Goal: Find specific page/section: Find specific page/section

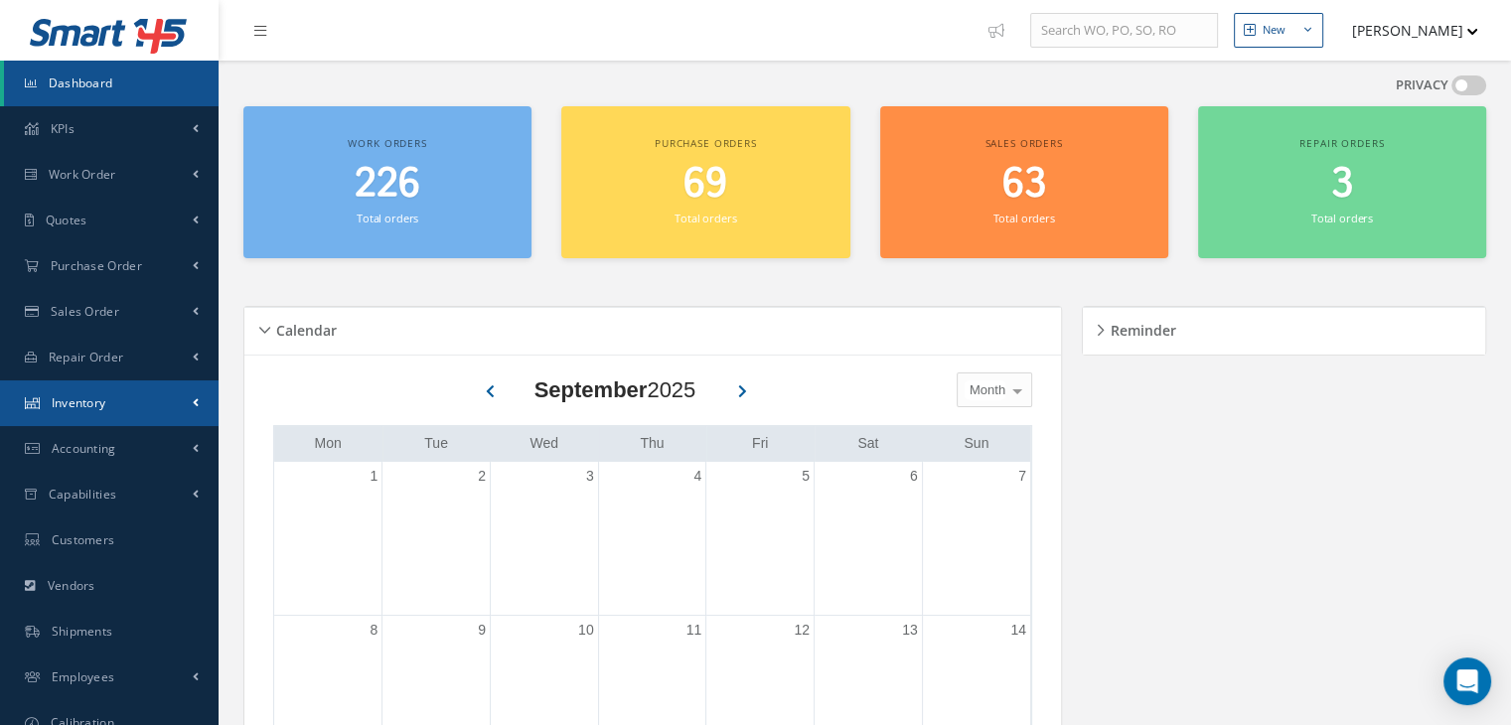
click at [83, 407] on span "Inventory" at bounding box center [79, 402] width 55 height 17
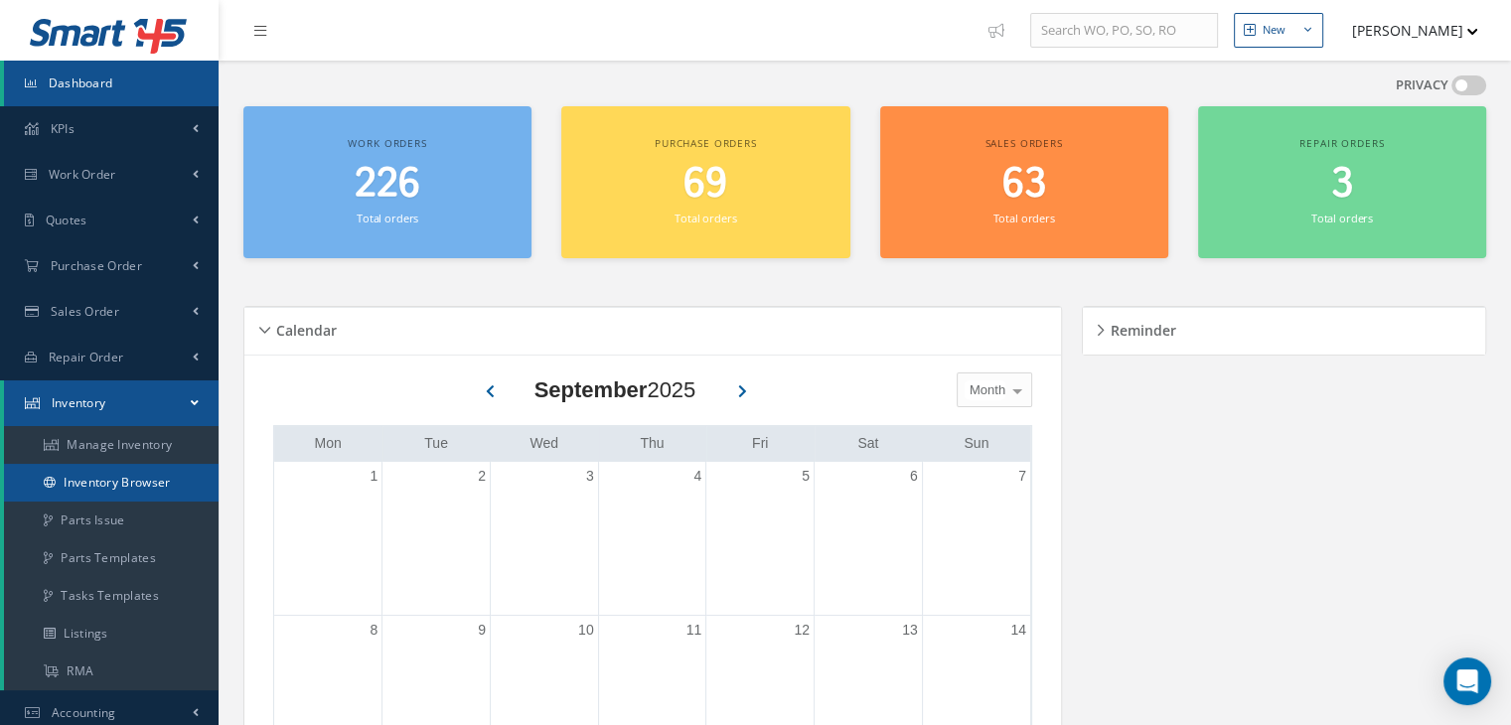
click at [106, 474] on link "Inventory Browser" at bounding box center [111, 483] width 215 height 38
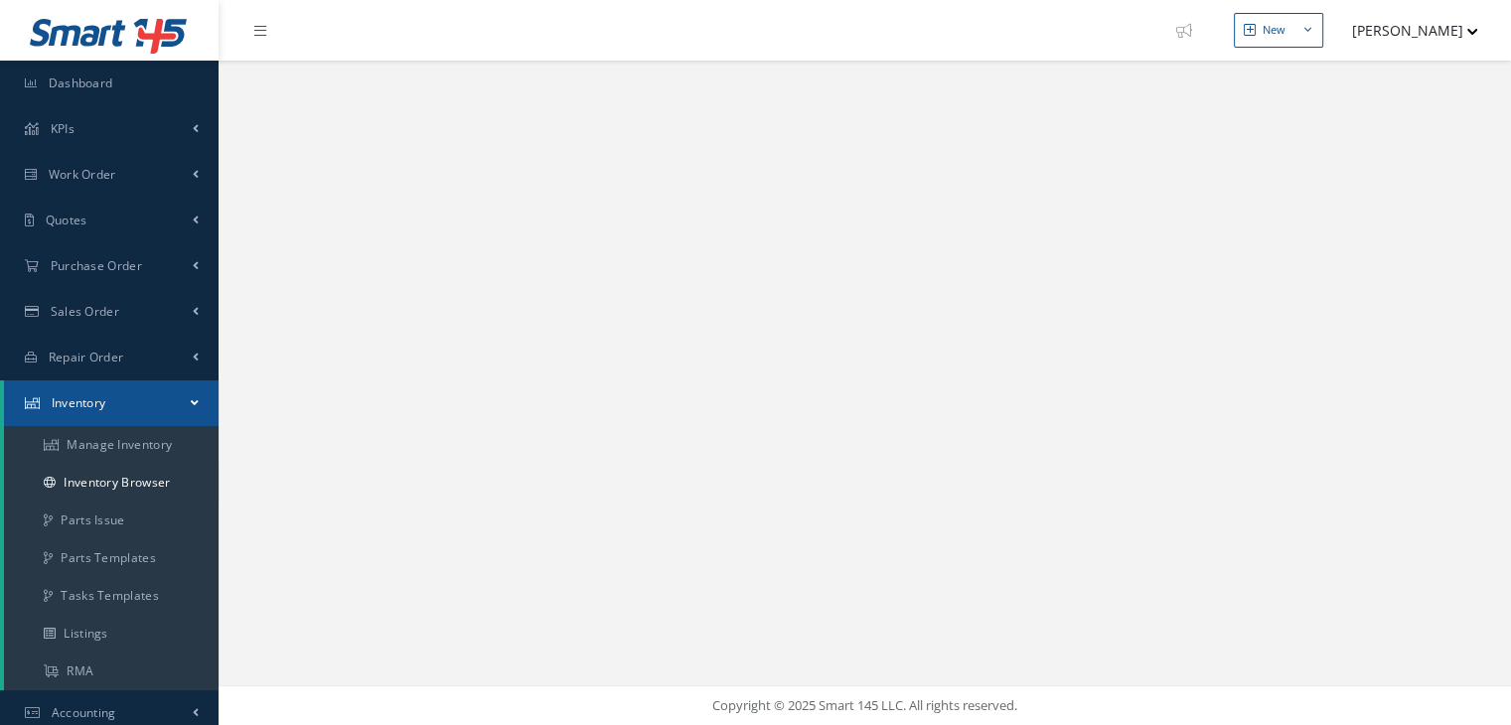
select select "25"
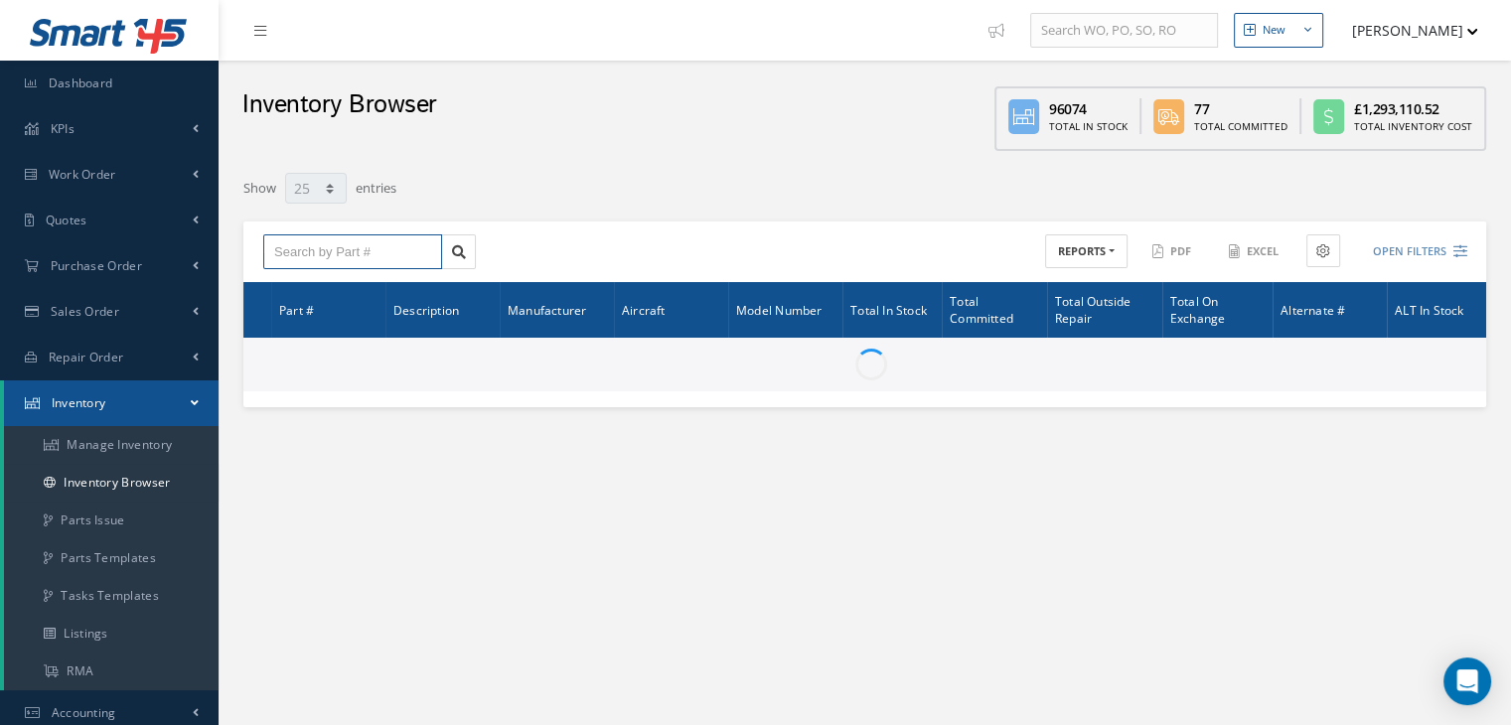
click at [334, 258] on input "text" at bounding box center [352, 252] width 179 height 36
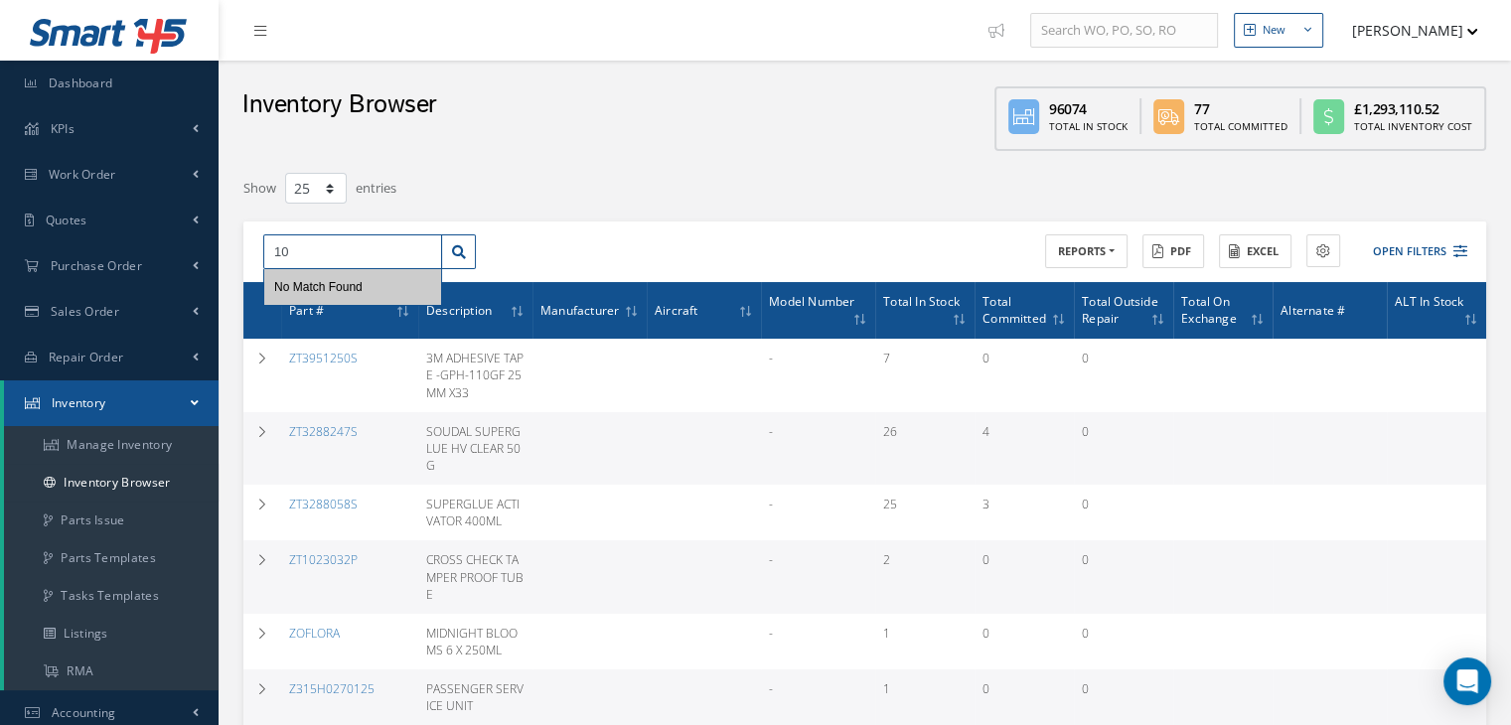
type input "1"
type input "s"
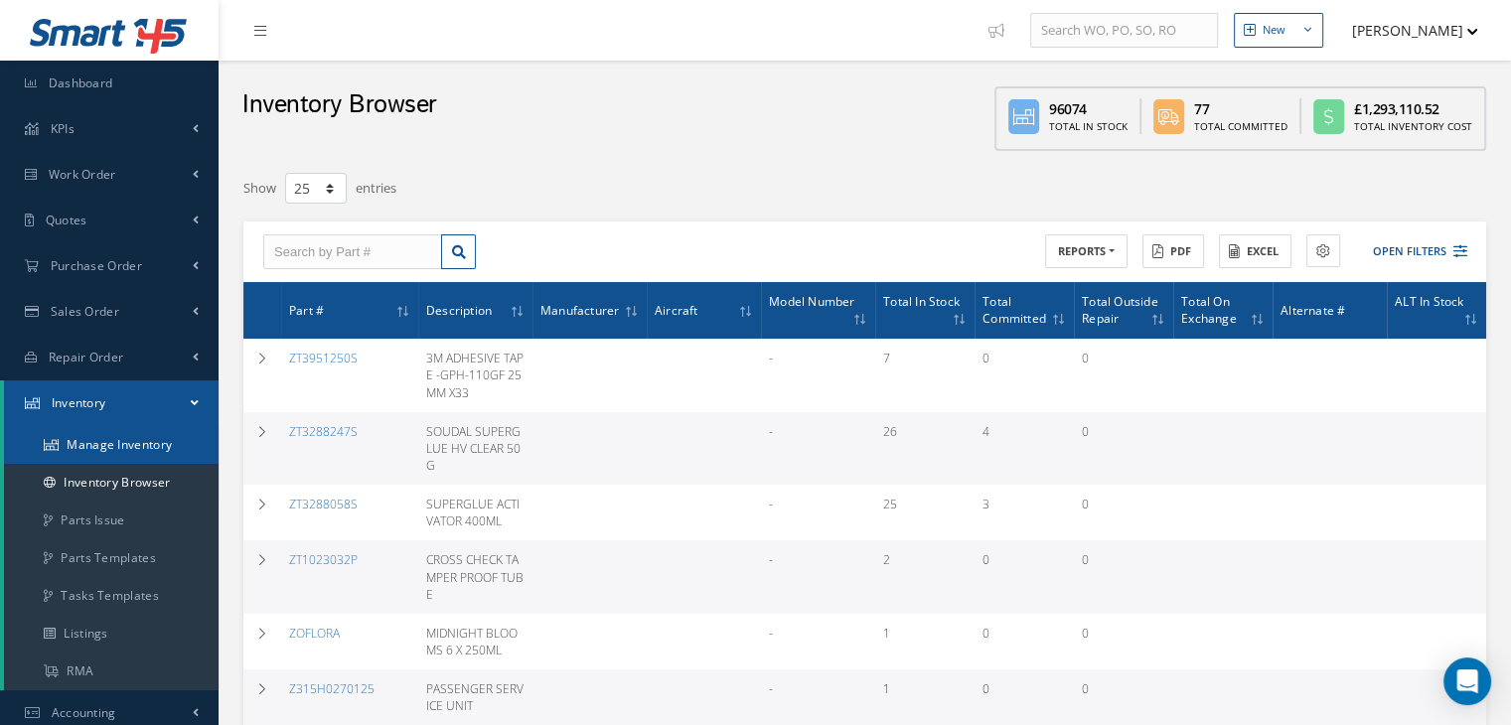
click at [82, 438] on link "Manage Inventory" at bounding box center [111, 445] width 215 height 38
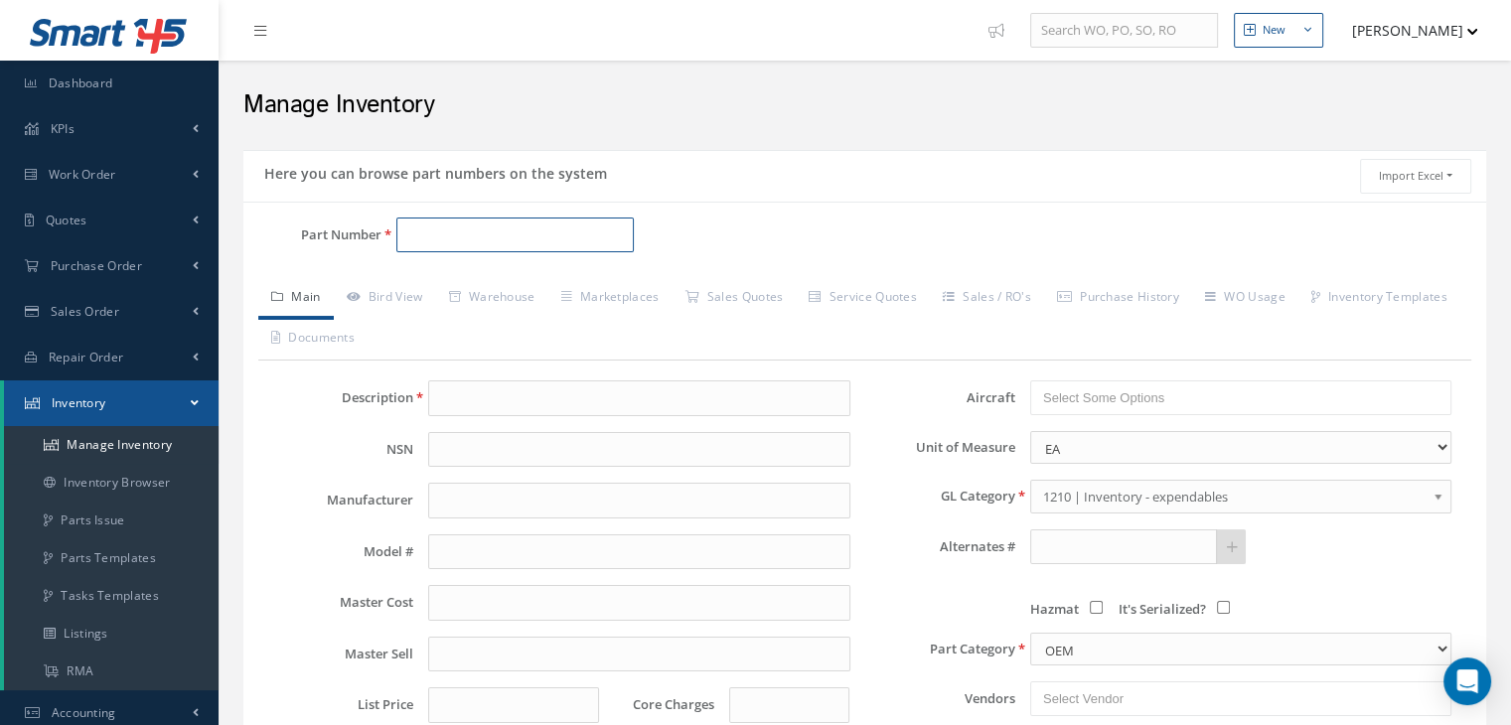
click at [505, 235] on input "Part Number" at bounding box center [514, 236] width 237 height 36
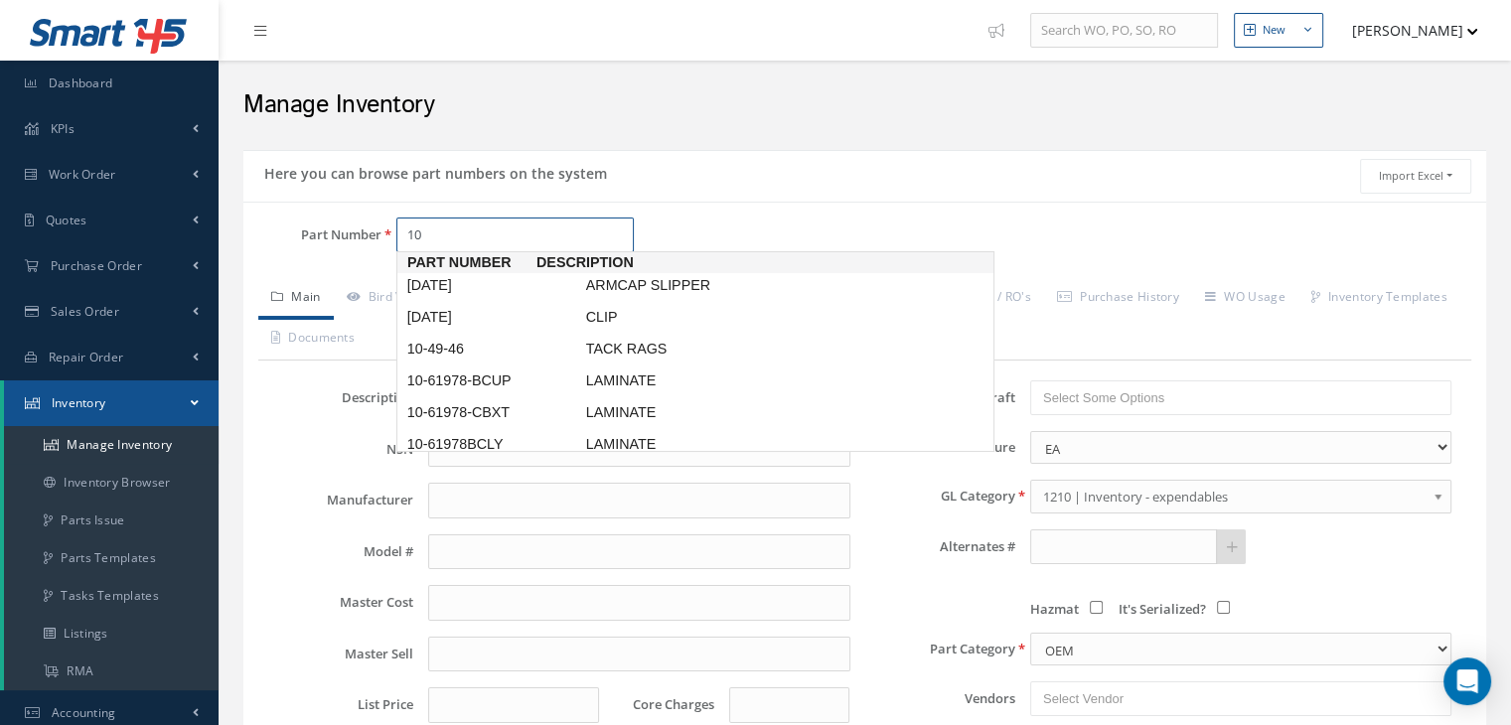
type input "1"
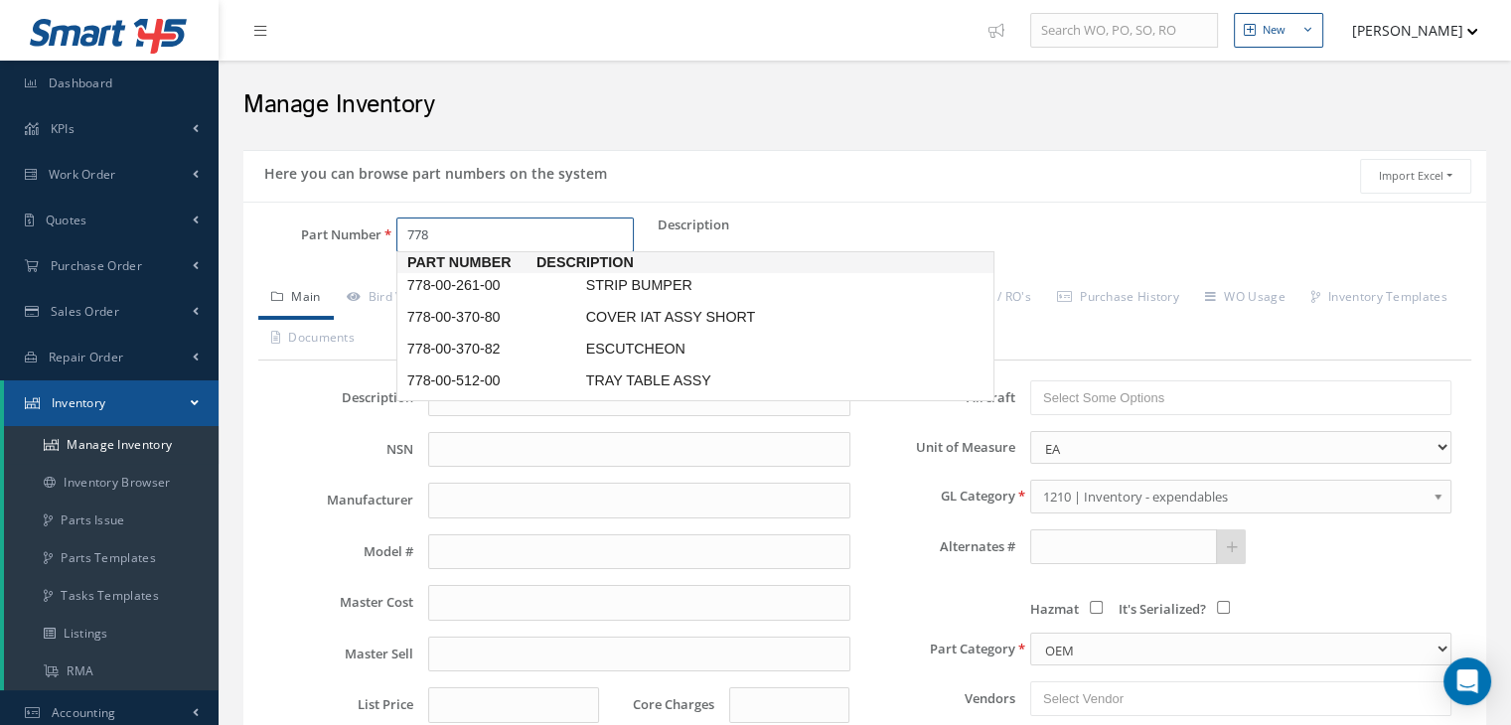
drag, startPoint x: 485, startPoint y: 232, endPoint x: 397, endPoint y: 234, distance: 87.5
click at [397, 234] on input "778" at bounding box center [514, 236] width 237 height 36
type input "778"
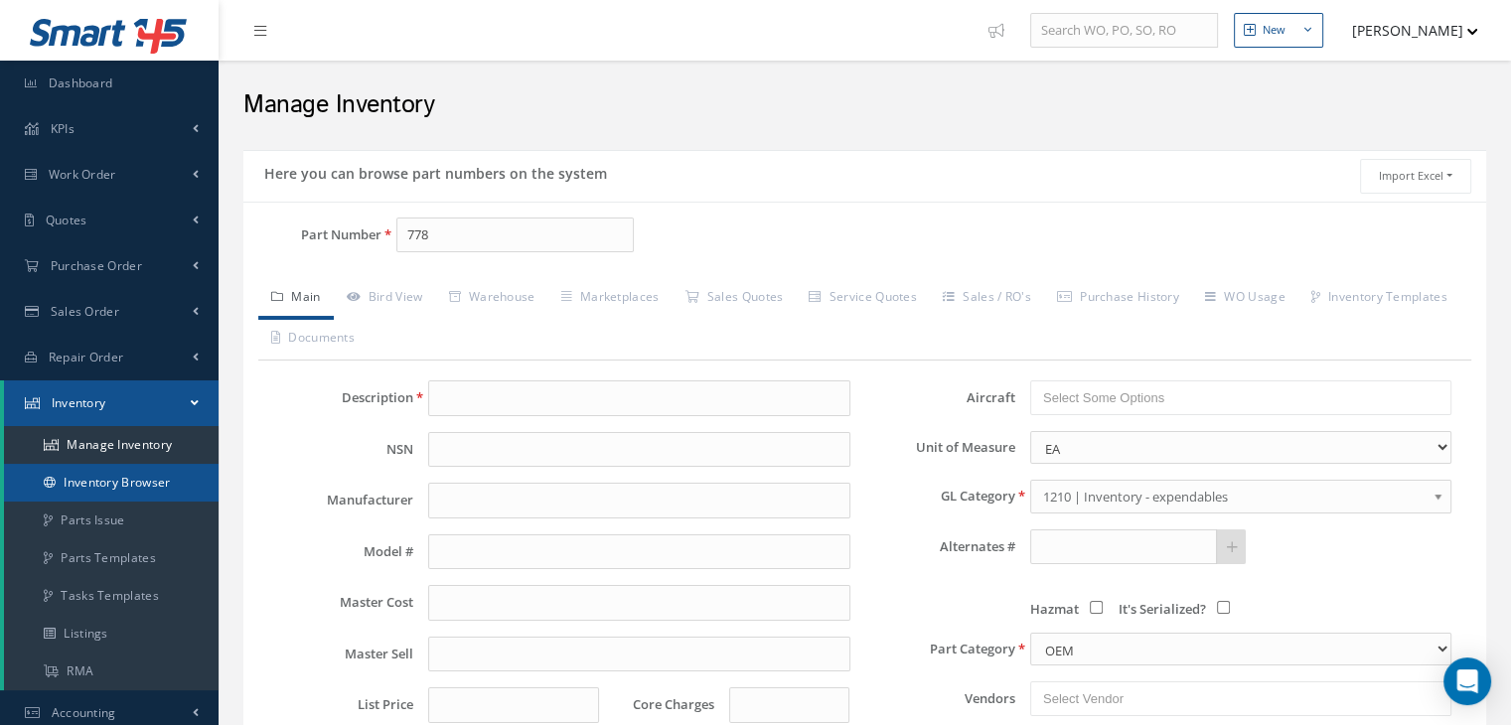
click at [103, 486] on link "Inventory Browser" at bounding box center [111, 483] width 215 height 38
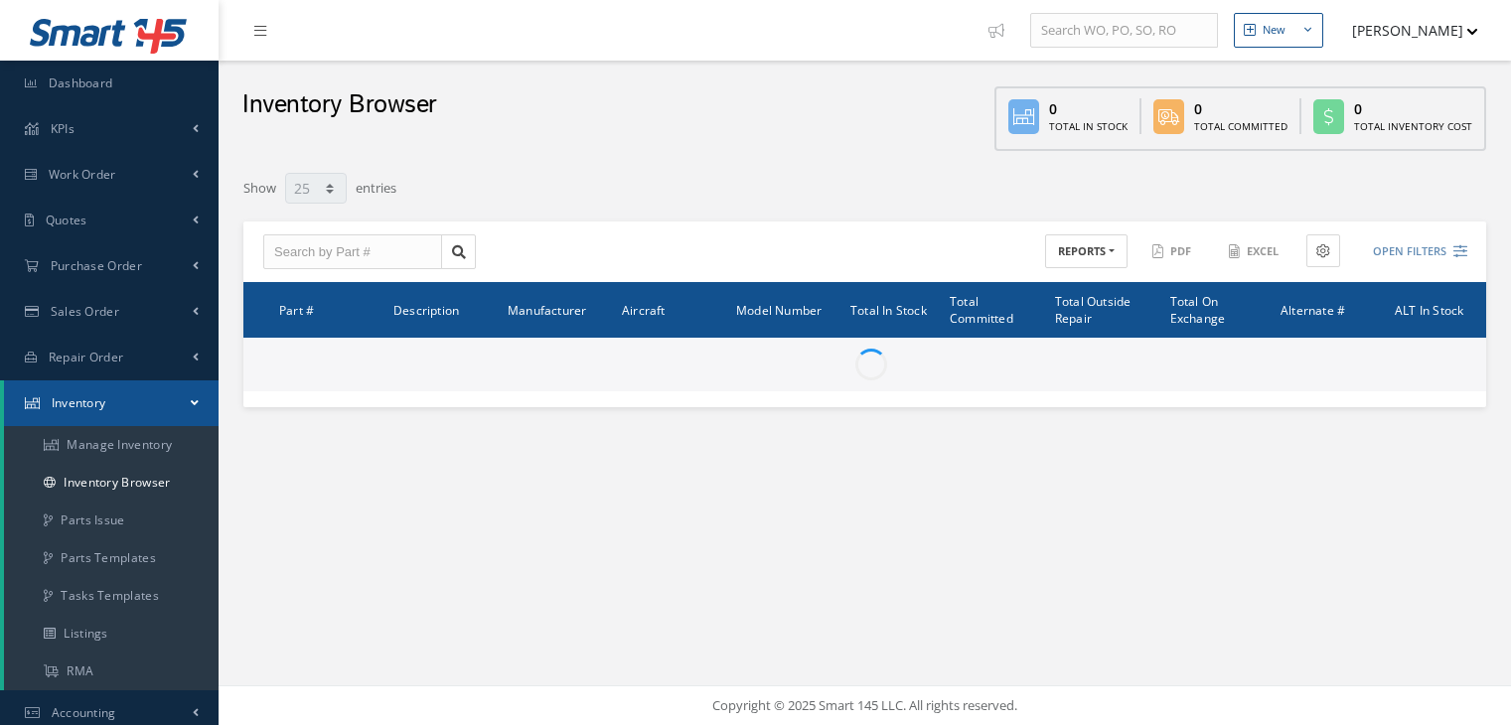
select select "25"
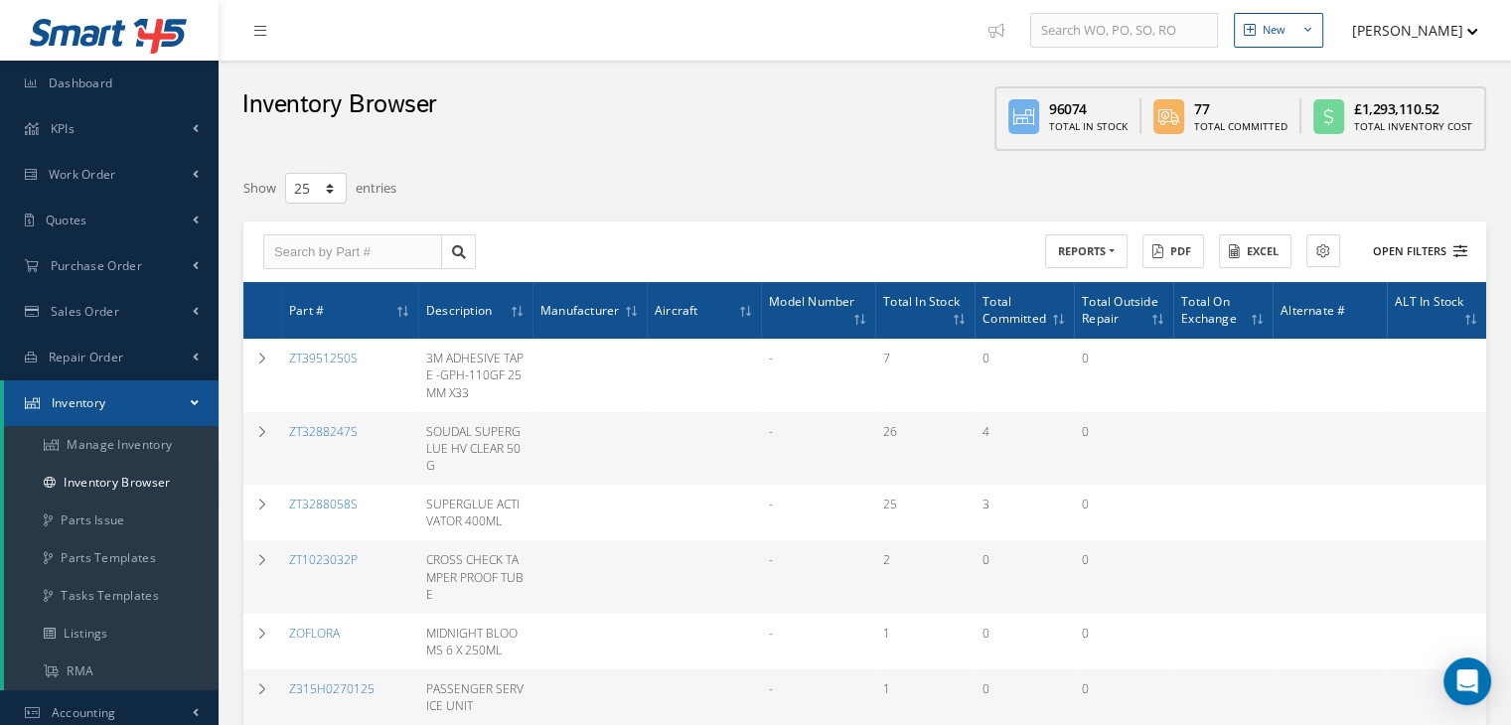
click at [1407, 247] on button "Open Filters" at bounding box center [1411, 251] width 112 height 33
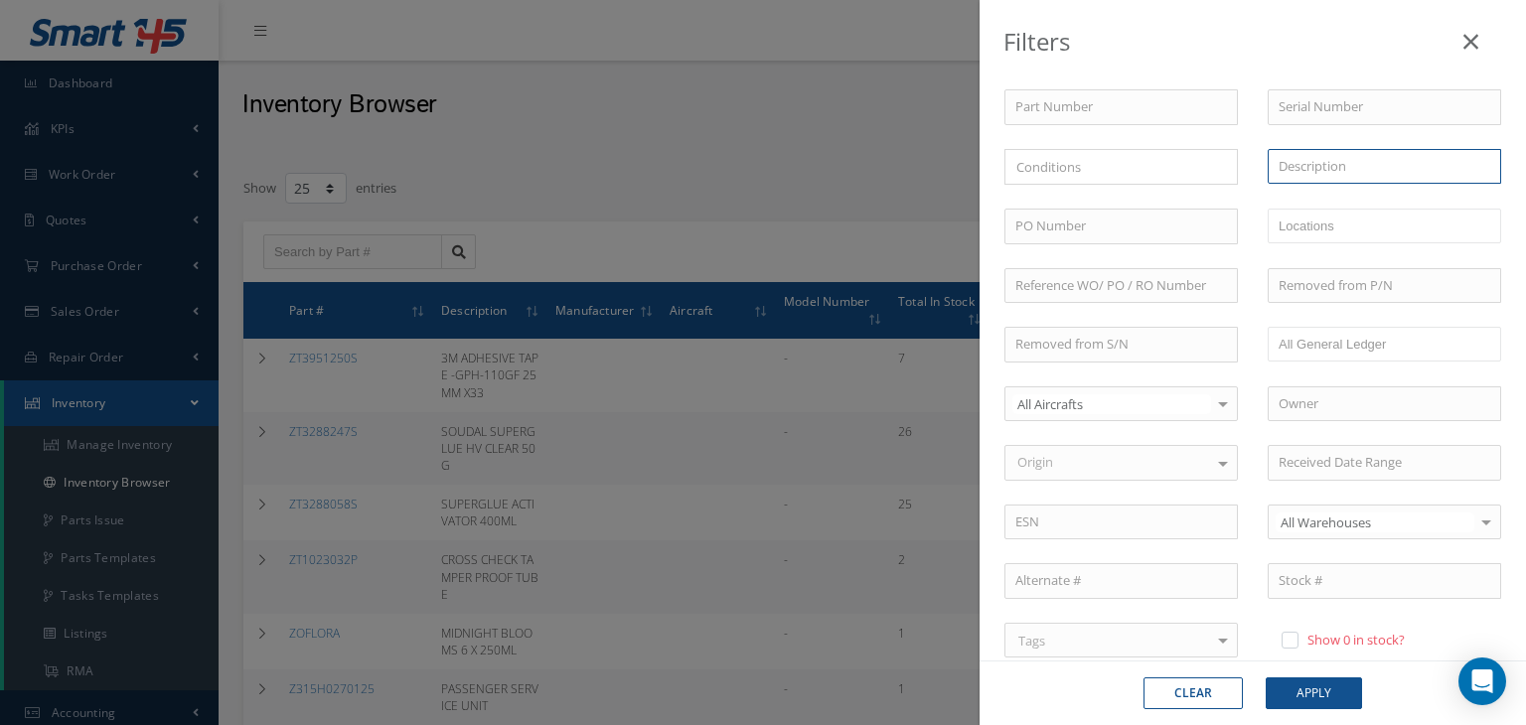
click at [1320, 168] on input "text" at bounding box center [1384, 167] width 233 height 36
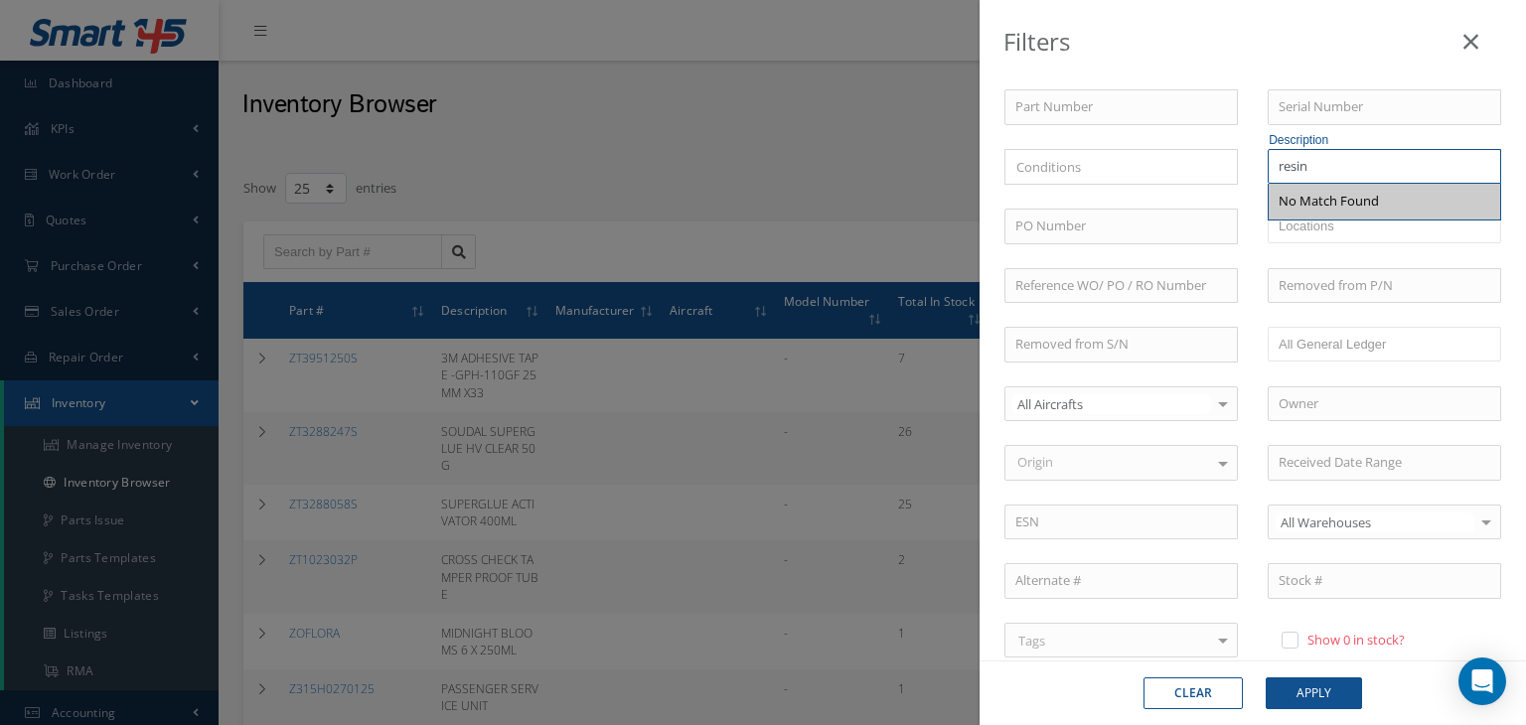
drag, startPoint x: 1318, startPoint y: 165, endPoint x: 1244, endPoint y: 165, distance: 73.5
click at [1253, 165] on div "Description resin No Match Found" at bounding box center [1384, 167] width 263 height 37
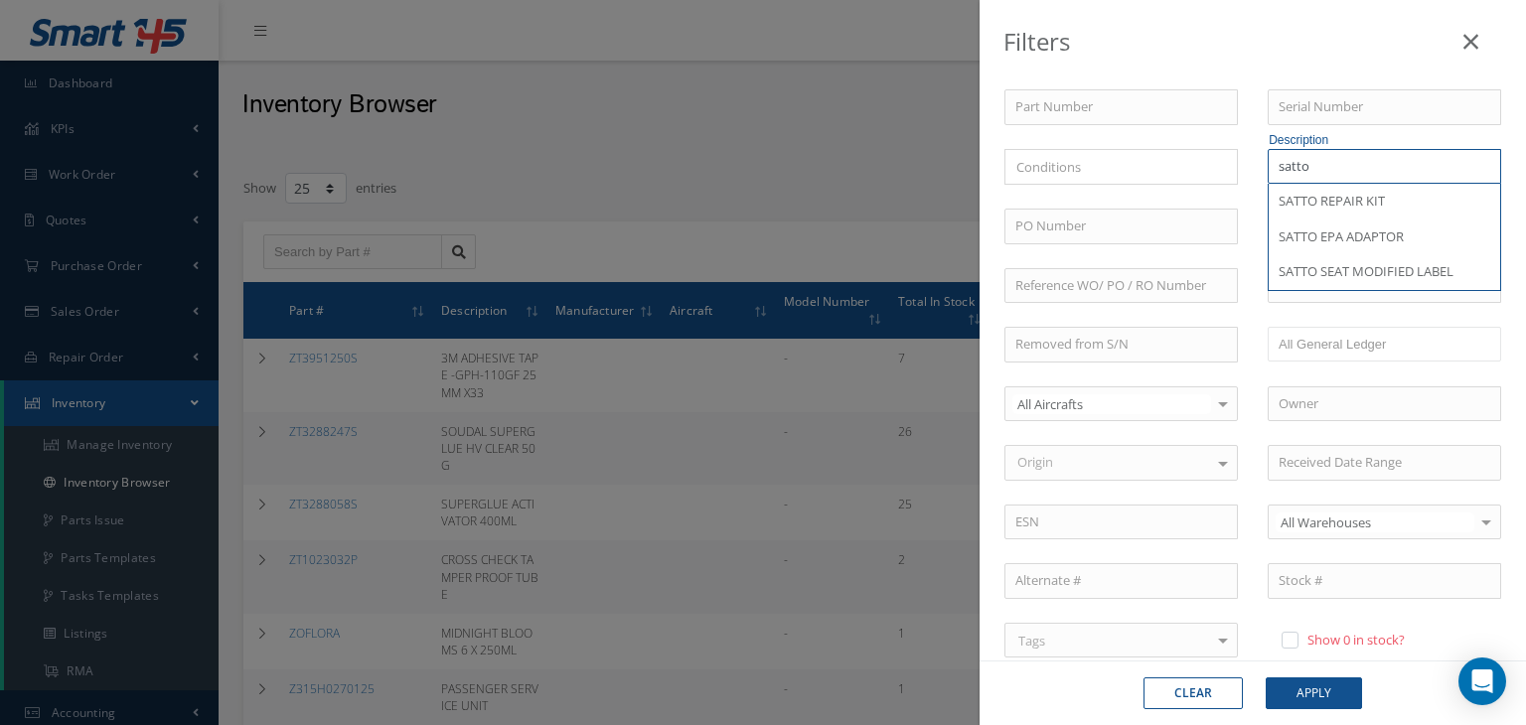
type input "satto"
click at [1266, 678] on button "Apply" at bounding box center [1314, 694] width 96 height 32
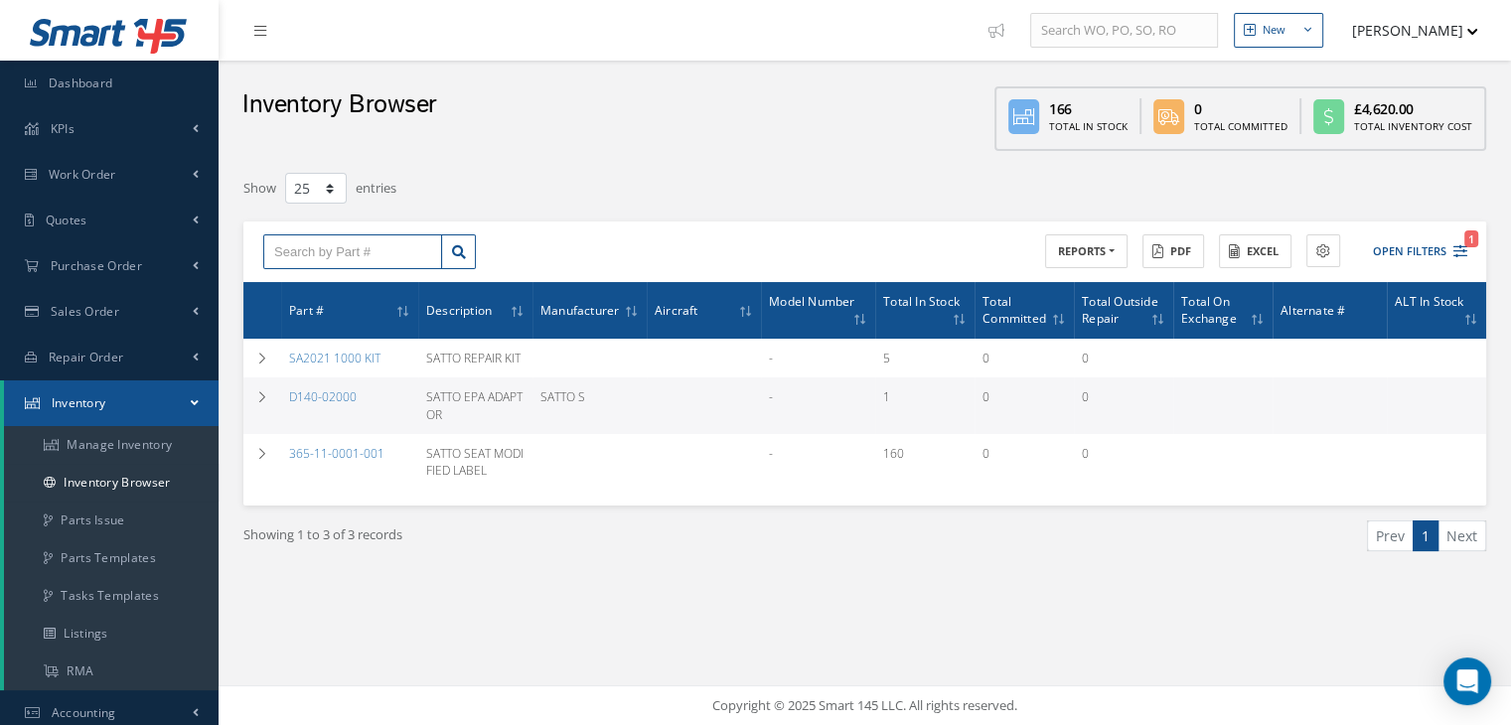
click at [322, 240] on input "text" at bounding box center [352, 252] width 179 height 36
type input "1010"
click at [1432, 246] on button "Open Filters 1" at bounding box center [1411, 251] width 112 height 33
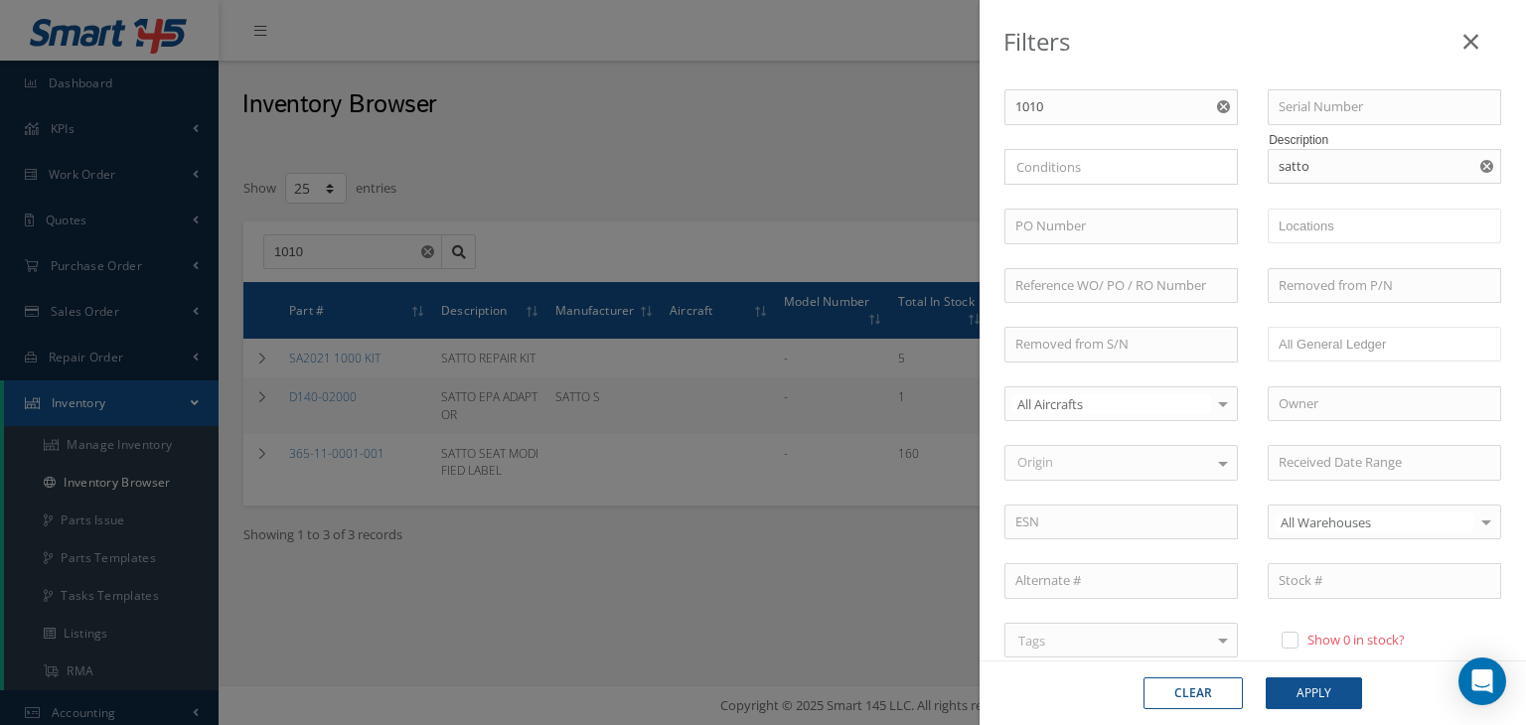
click at [1480, 164] on use "Reset" at bounding box center [1486, 166] width 13 height 13
click at [1308, 692] on button "Apply" at bounding box center [1314, 694] width 96 height 32
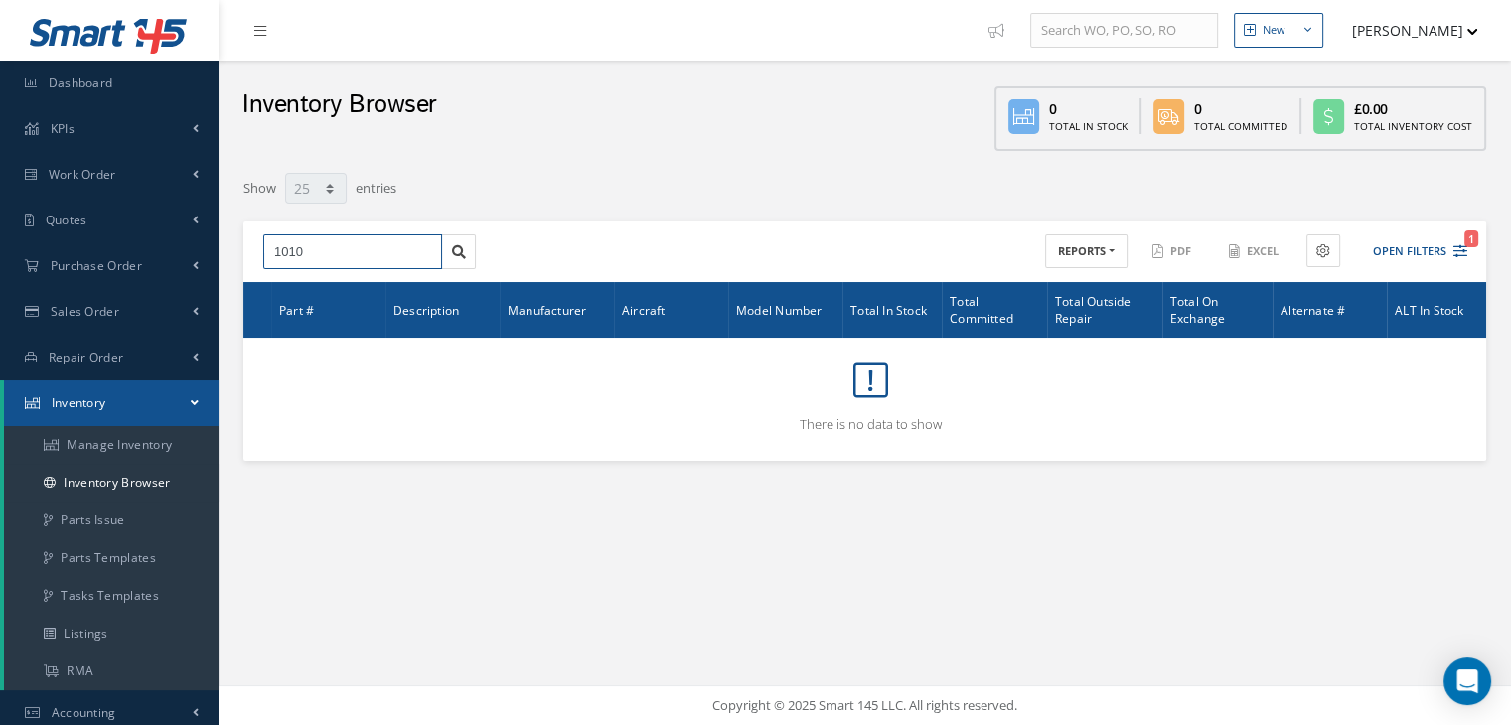
click at [310, 245] on input "1010" at bounding box center [352, 252] width 179 height 36
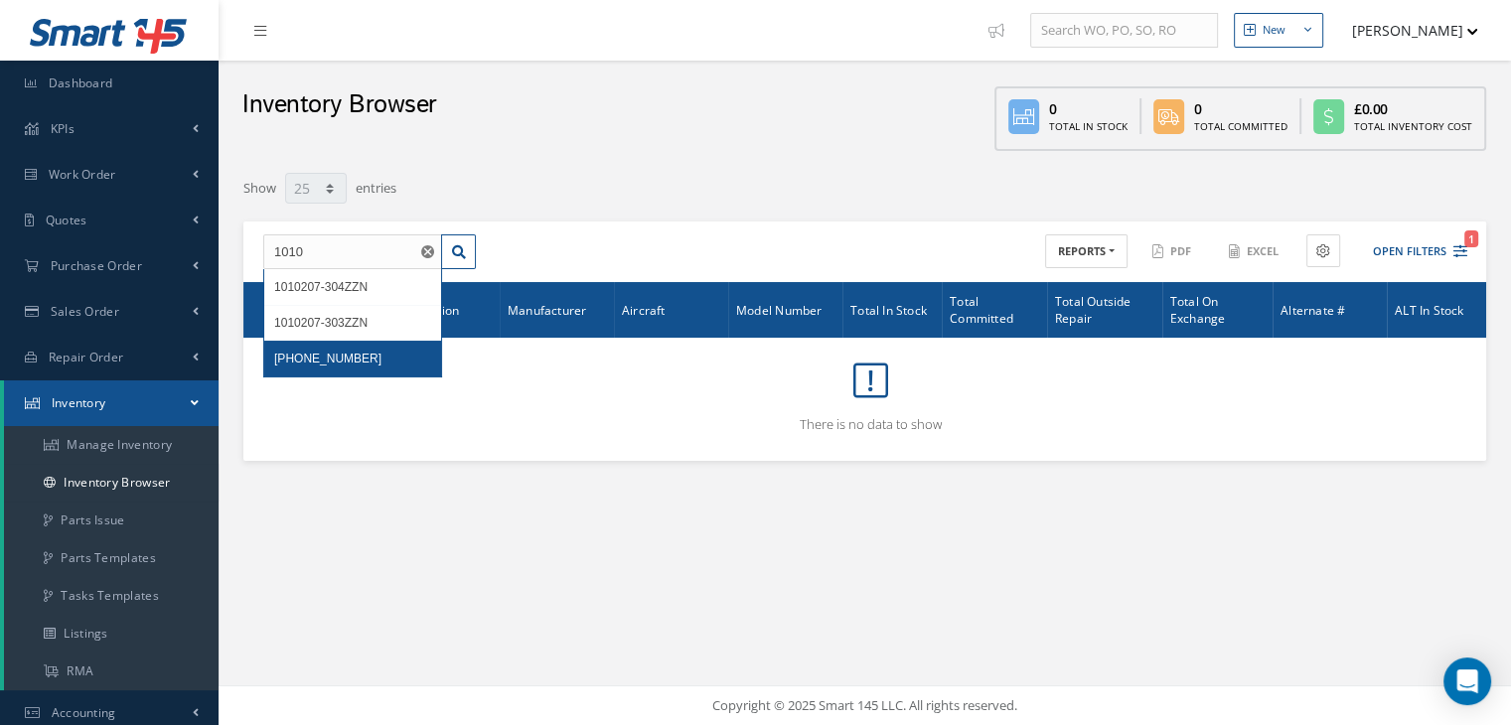
click at [338, 368] on div "10102-01-01" at bounding box center [352, 359] width 177 height 36
type input "10102-01-01"
